Goal: Task Accomplishment & Management: Use online tool/utility

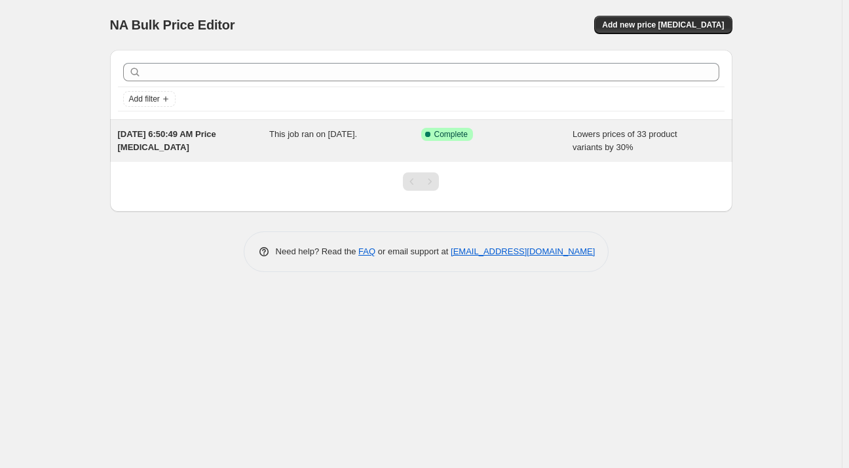
click at [582, 148] on span "Lowers prices of 33 product variants by 30%" at bounding box center [625, 140] width 105 height 23
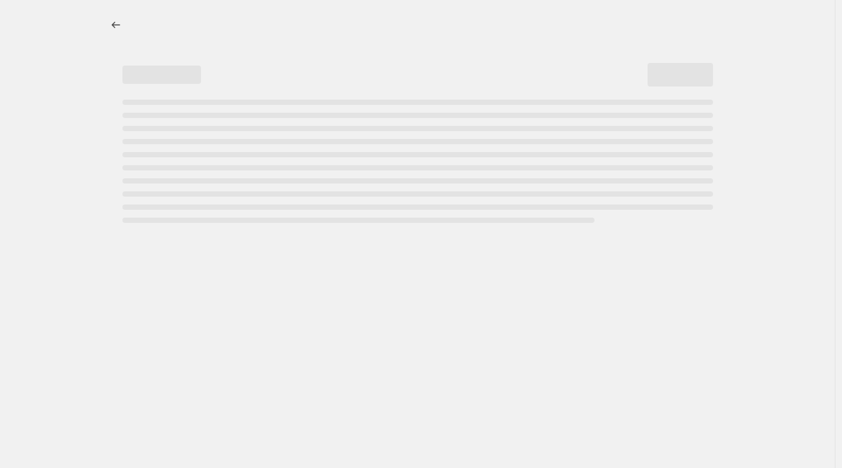
select select "percentage"
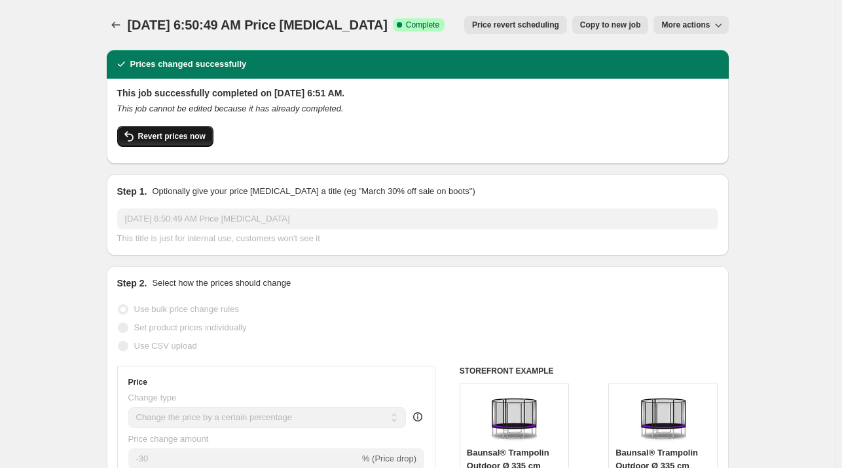
click at [149, 134] on span "Revert prices now" at bounding box center [171, 136] width 67 height 10
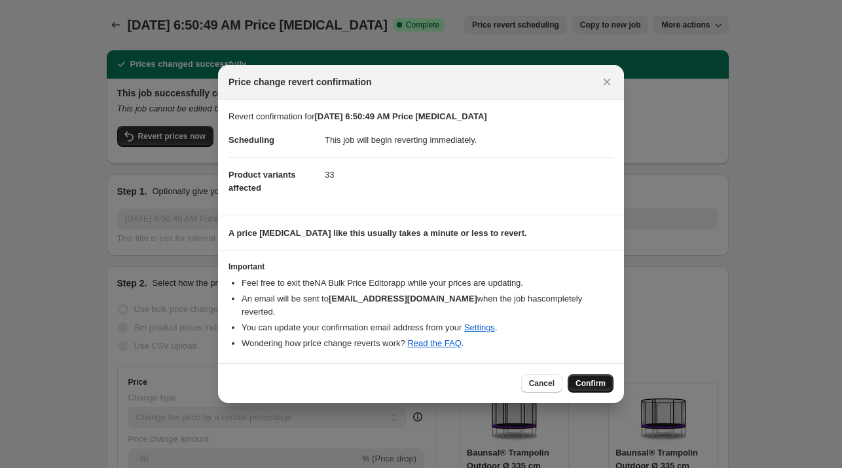
click at [594, 378] on span "Confirm" at bounding box center [591, 383] width 30 height 10
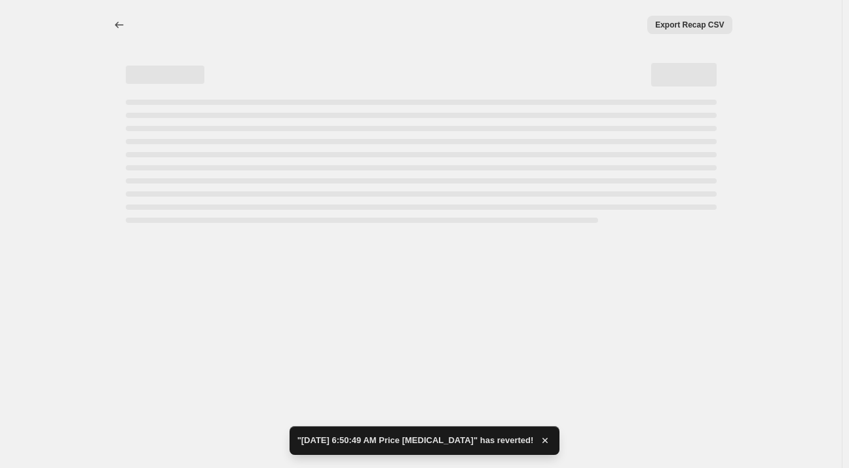
select select "percentage"
